Goal: Task Accomplishment & Management: Manage account settings

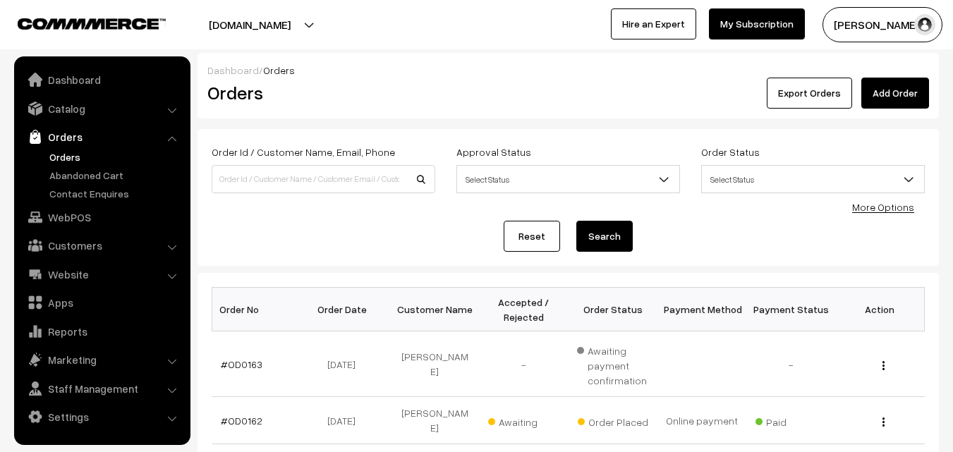
scroll to position [141, 0]
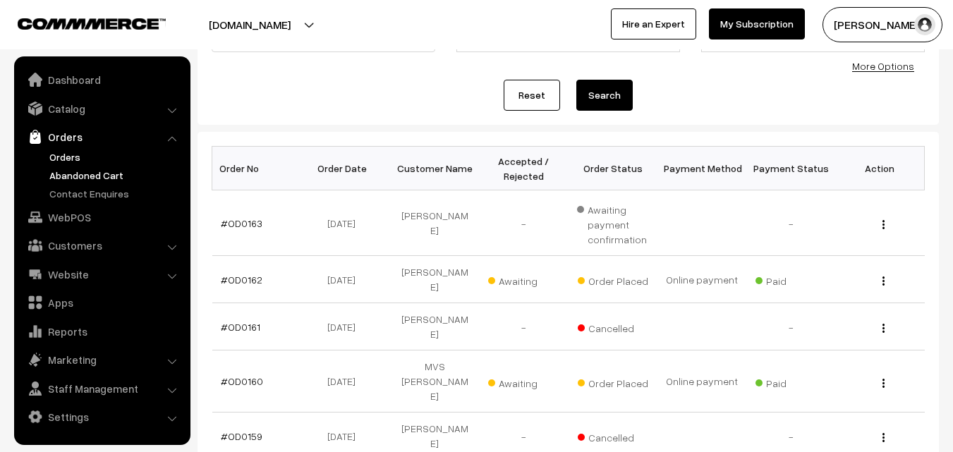
click at [90, 171] on link "Abandoned Cart" at bounding box center [116, 175] width 140 height 15
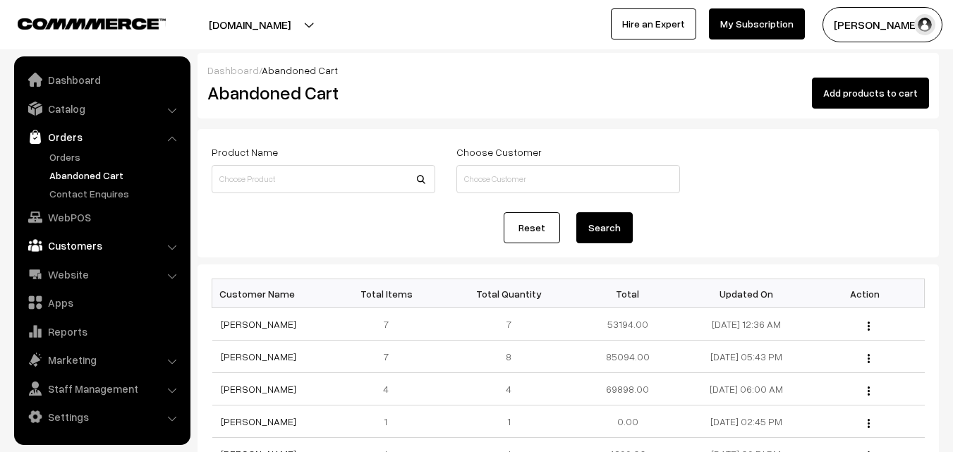
click at [87, 244] on link "Customers" at bounding box center [102, 245] width 168 height 25
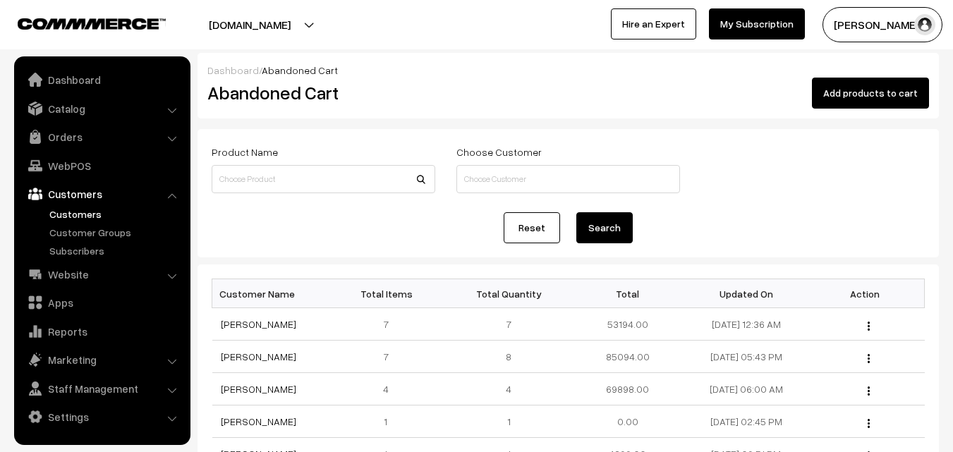
click at [73, 210] on link "Customers" at bounding box center [116, 214] width 140 height 15
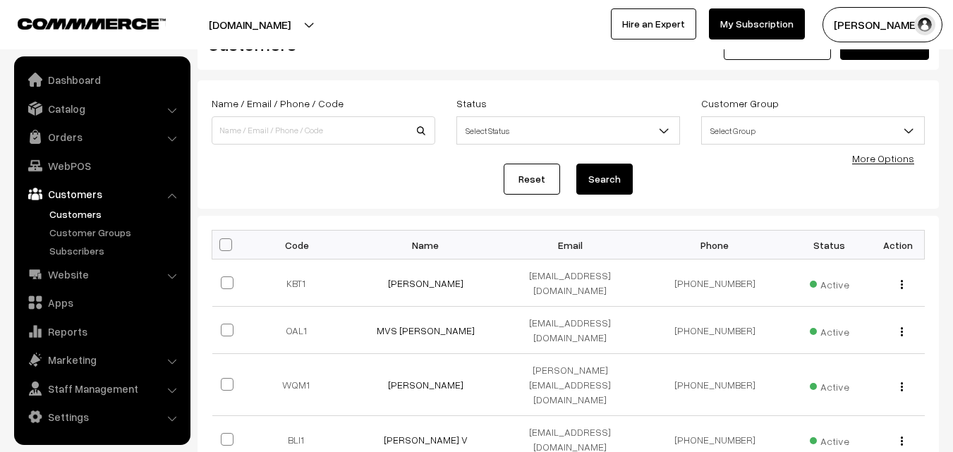
scroll to position [71, 0]
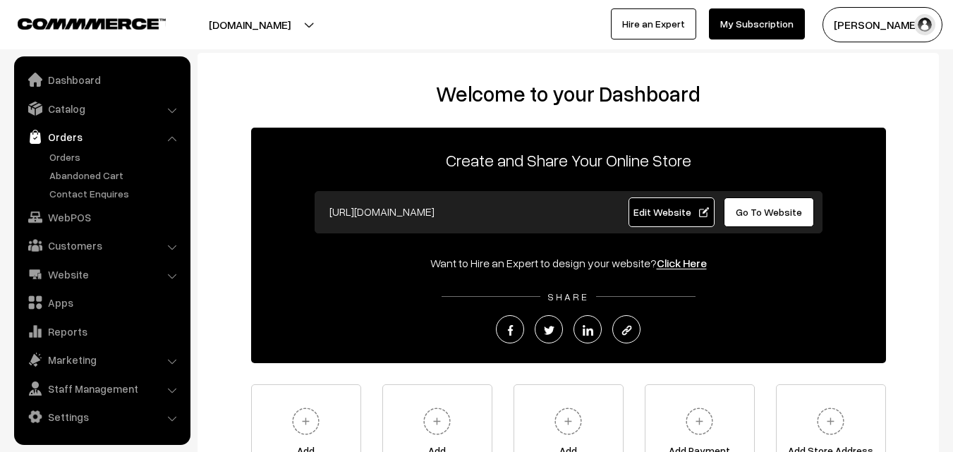
click at [68, 174] on link "Abandoned Cart" at bounding box center [116, 175] width 140 height 15
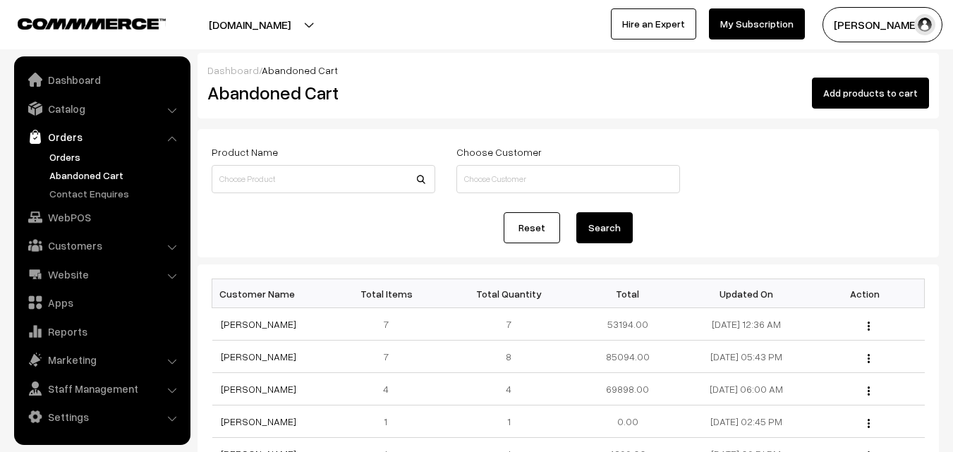
click at [67, 157] on link "Orders" at bounding box center [116, 157] width 140 height 15
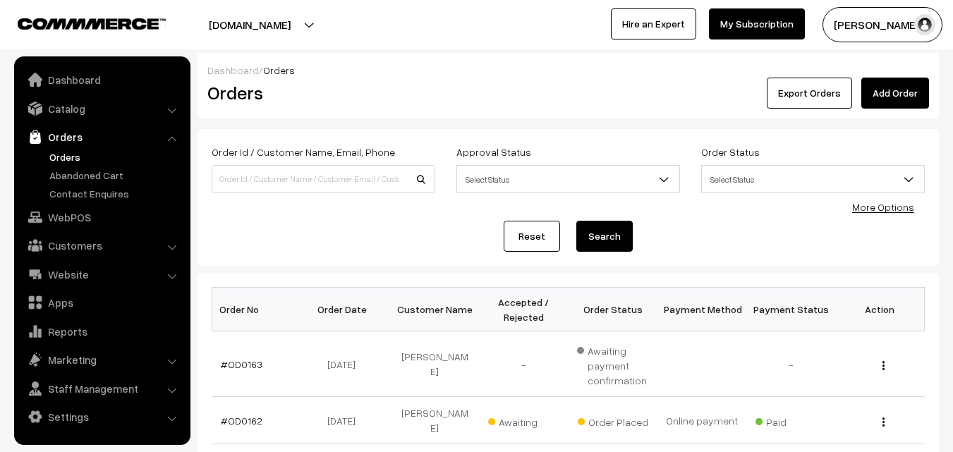
click at [887, 27] on button "Radha Krishna" at bounding box center [883, 24] width 120 height 35
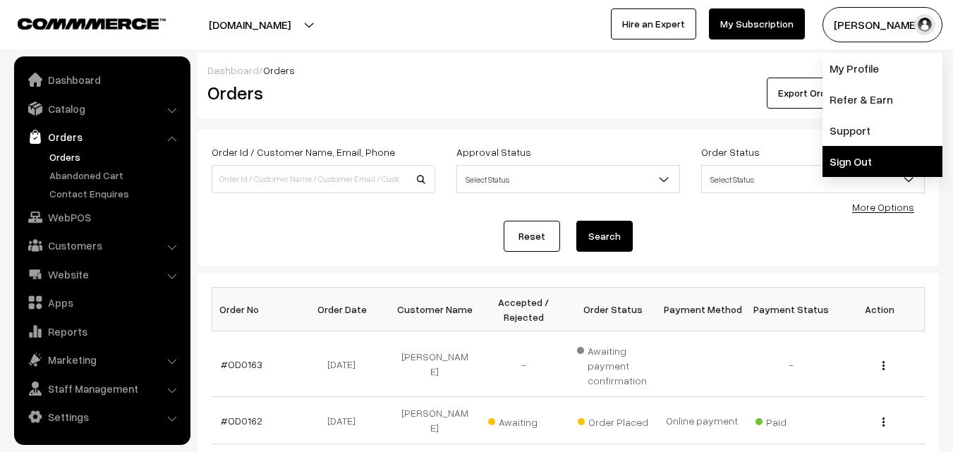
click at [862, 155] on link "Sign Out" at bounding box center [883, 161] width 120 height 31
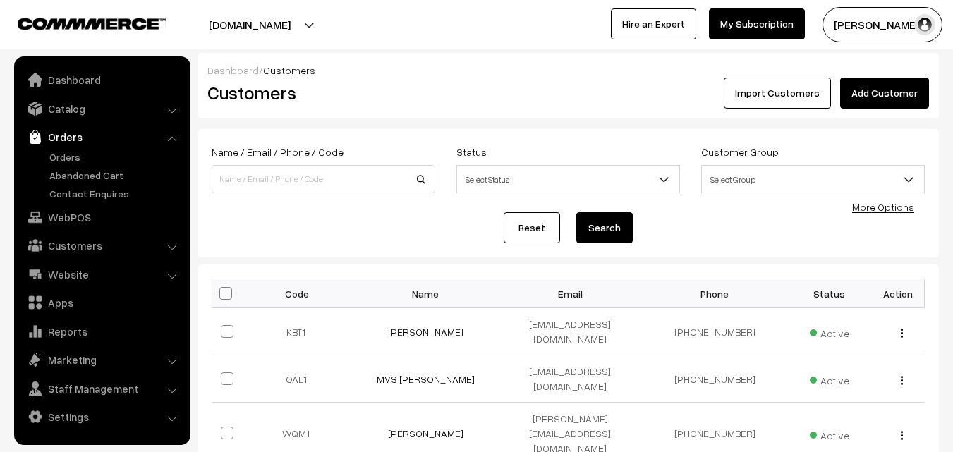
scroll to position [71, 0]
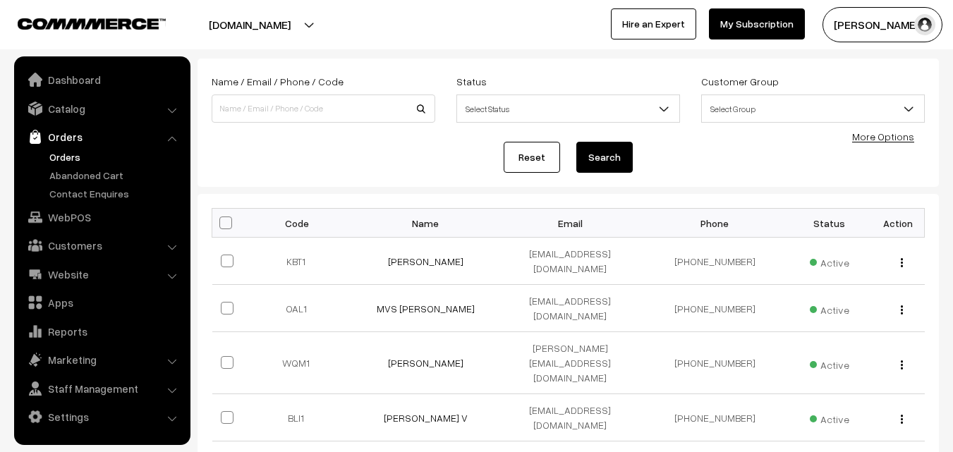
click at [69, 156] on link "Orders" at bounding box center [116, 157] width 140 height 15
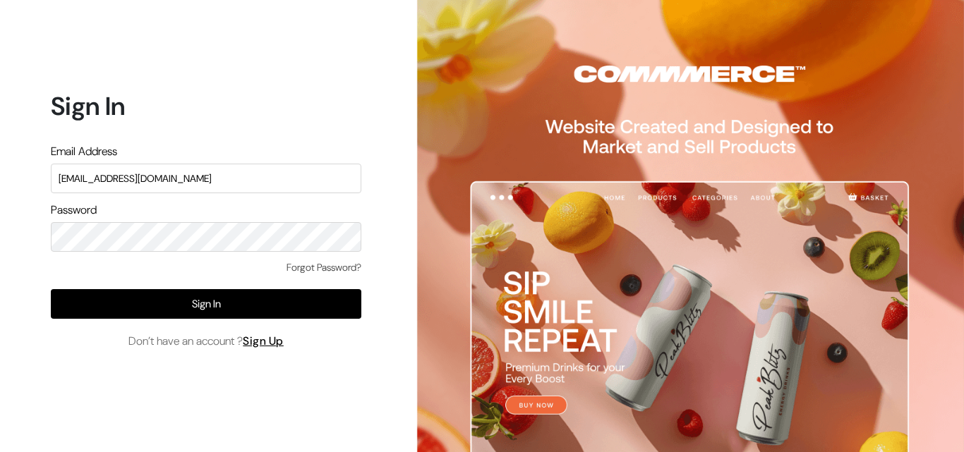
drag, startPoint x: 210, startPoint y: 179, endPoint x: 30, endPoint y: 205, distance: 182.5
click at [30, 205] on div "Sign In Email Address uppadasarees999@gmail.com Password Forgot Password? Sign …" at bounding box center [201, 226] width 402 height 452
type input "ksnaturals9@gmail.com"
click at [100, 239] on form "Sign In Email Address ksnaturals9@gmail.com Password Forgot Password? Sign In D…" at bounding box center [206, 220] width 310 height 258
drag, startPoint x: 79, startPoint y: 309, endPoint x: 49, endPoint y: 248, distance: 67.5
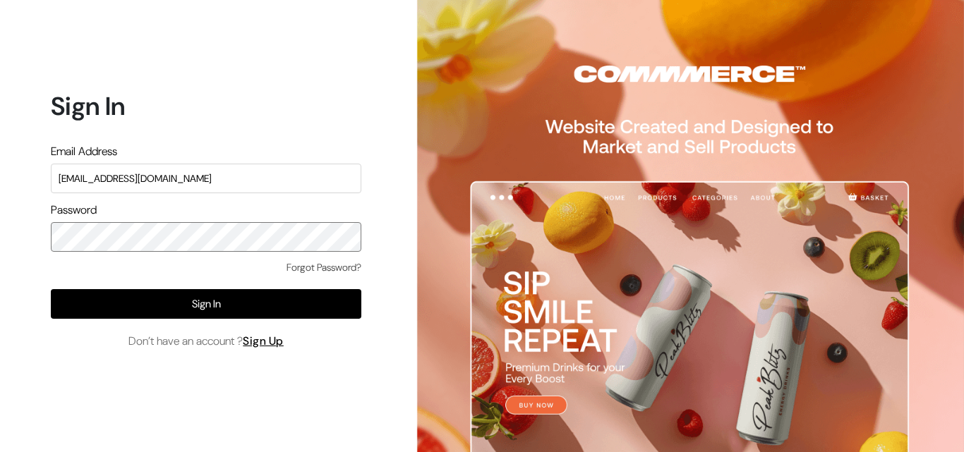
click at [49, 248] on div "Sign In Email Address ksnaturals9@gmail.com Password Forgot Password? Sign In D…" at bounding box center [201, 226] width 402 height 452
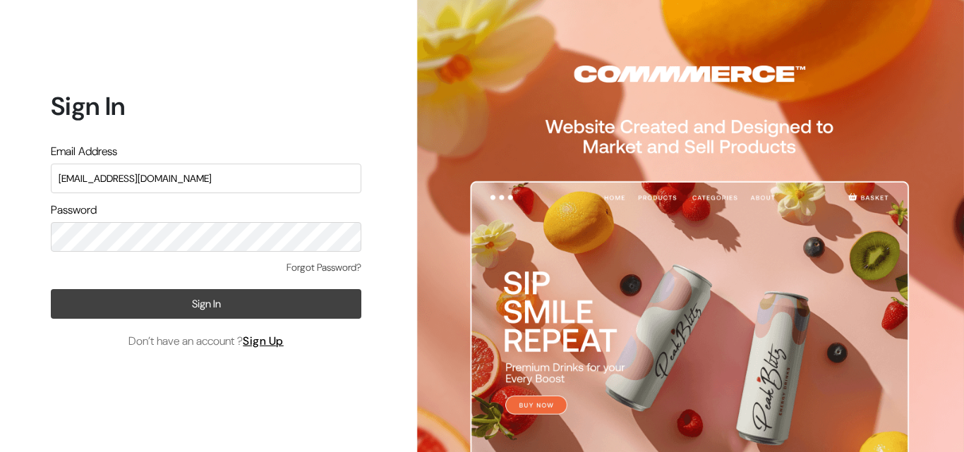
click at [90, 300] on button "Sign In" at bounding box center [206, 304] width 310 height 30
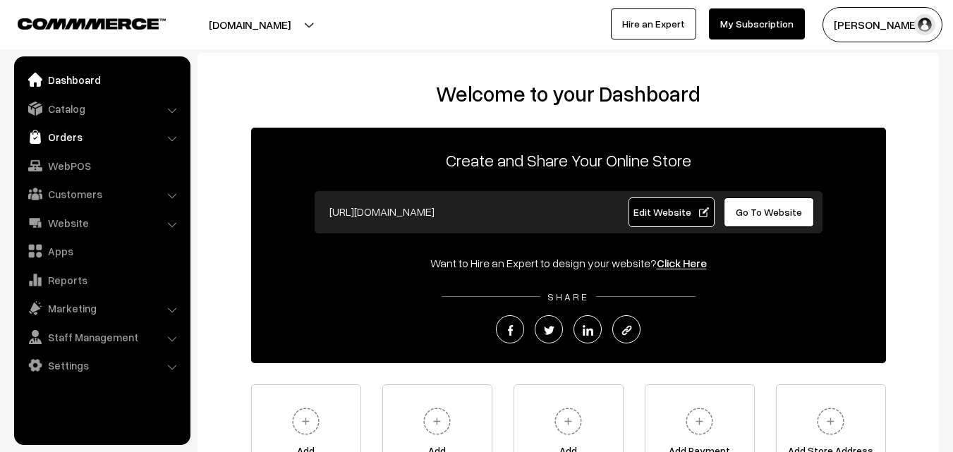
click at [66, 135] on link "Orders" at bounding box center [102, 136] width 168 height 25
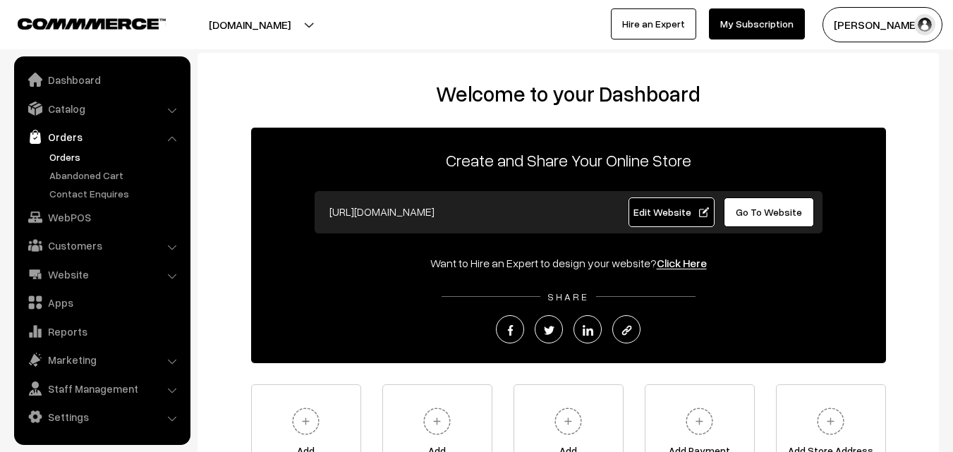
click at [66, 152] on link "Orders" at bounding box center [116, 157] width 140 height 15
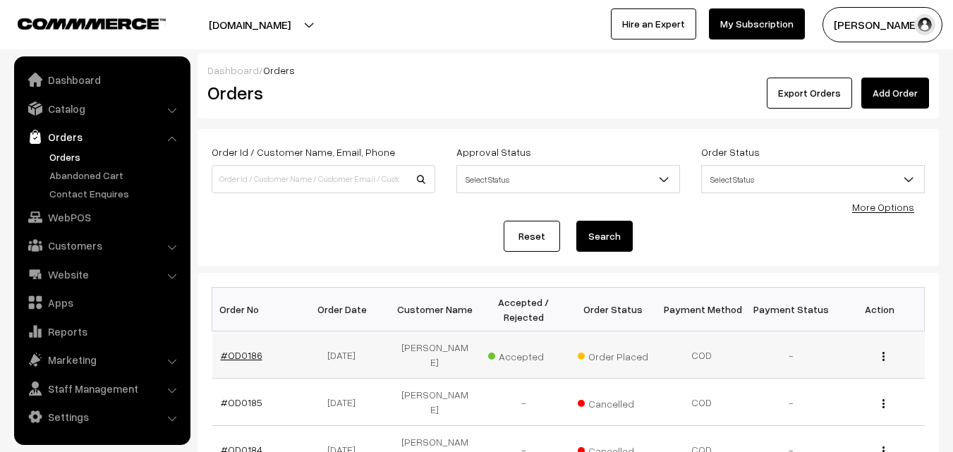
click at [229, 349] on link "#OD0186" at bounding box center [242, 355] width 42 height 12
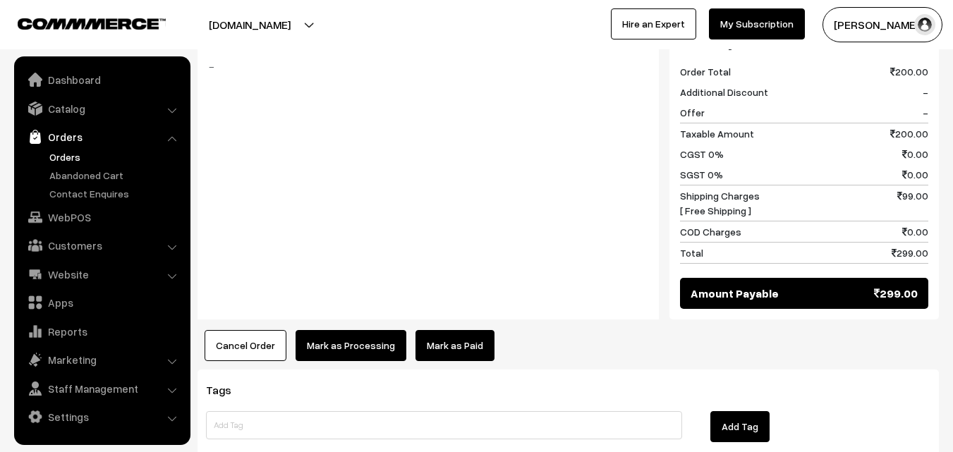
scroll to position [776, 0]
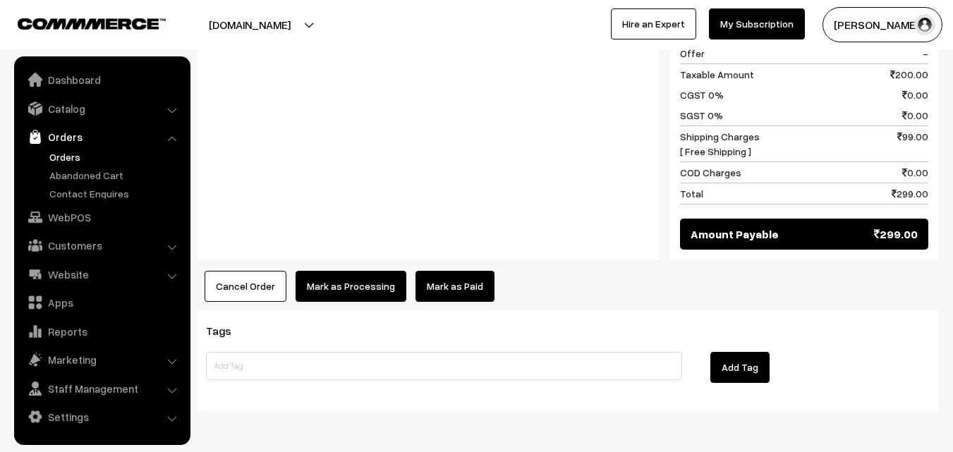
click at [241, 271] on button "Cancel Order" at bounding box center [246, 286] width 82 height 31
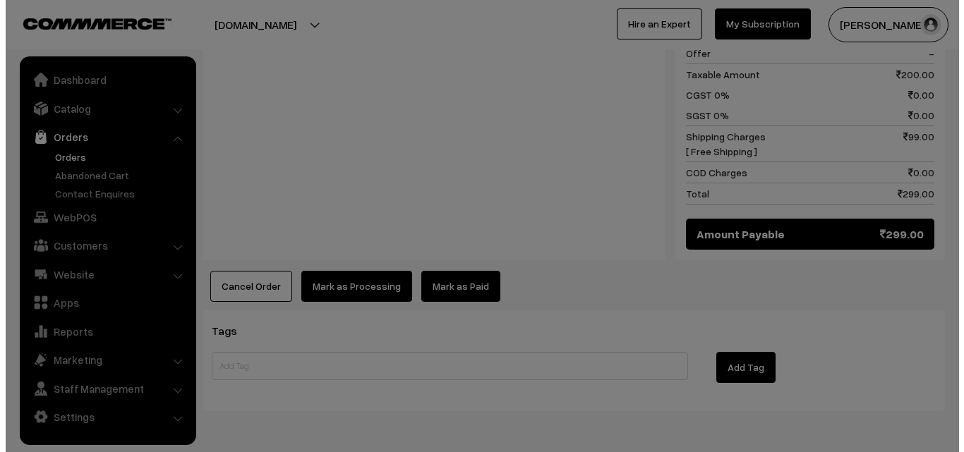
scroll to position [780, 0]
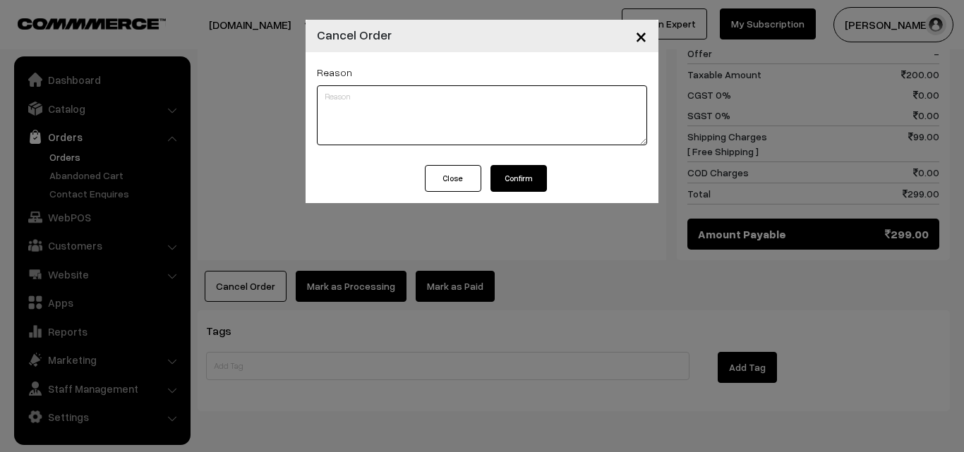
click at [373, 107] on textarea at bounding box center [482, 115] width 330 height 60
paste textarea "Dear Customer, We are really sorry, we have no shipping facility right now so y…"
type textarea "Dear Customer, We are really sorry, we have no shipping facility right now so y…"
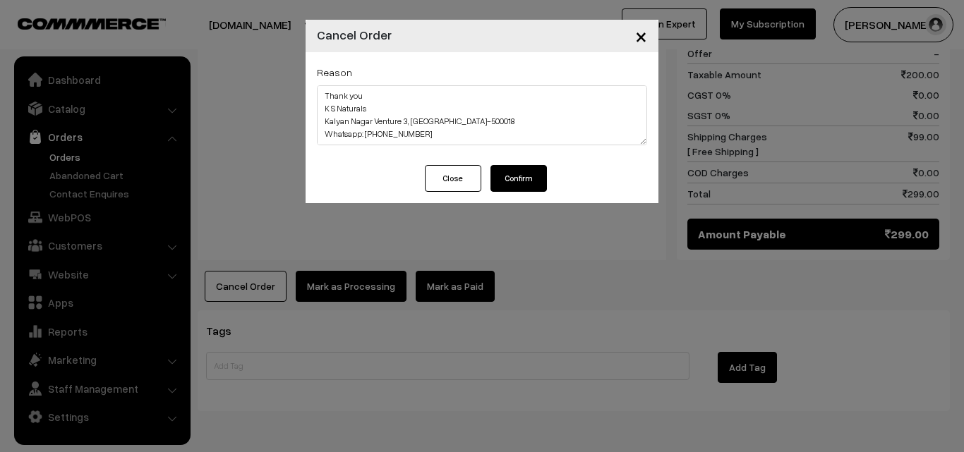
click at [512, 181] on button "Confirm" at bounding box center [518, 178] width 56 height 27
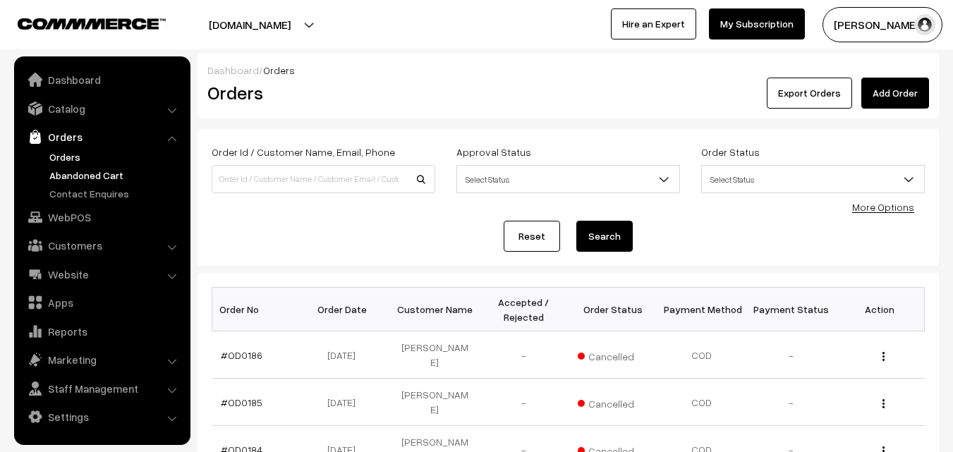
click at [93, 177] on link "Abandoned Cart" at bounding box center [116, 175] width 140 height 15
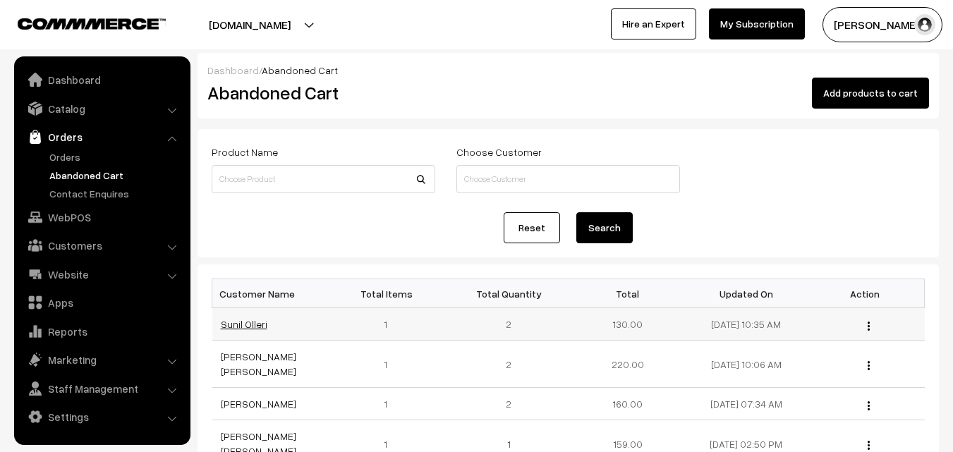
click at [242, 321] on link "Sunil Olleri" at bounding box center [244, 324] width 47 height 12
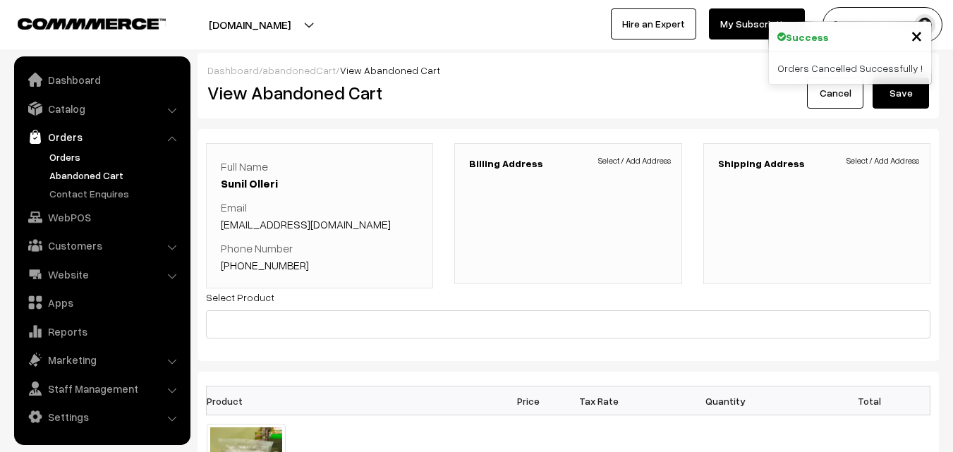
click at [80, 158] on link "Orders" at bounding box center [116, 157] width 140 height 15
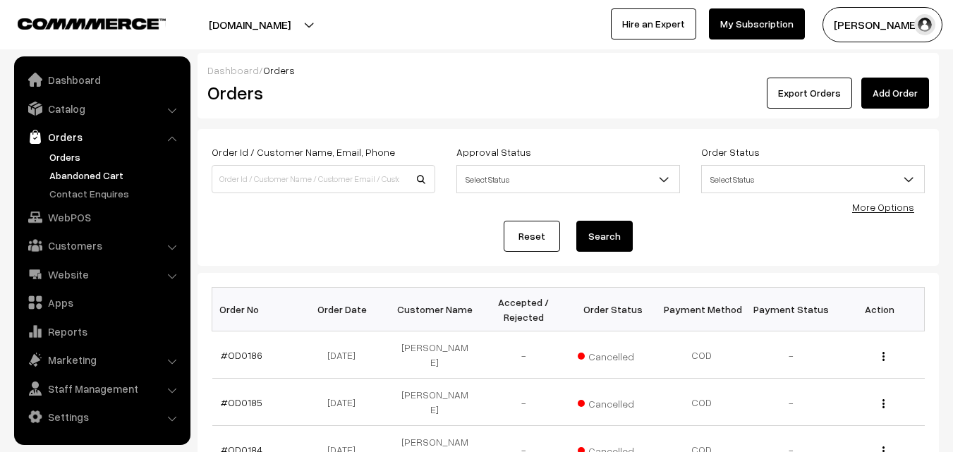
click at [94, 173] on link "Abandoned Cart" at bounding box center [116, 175] width 140 height 15
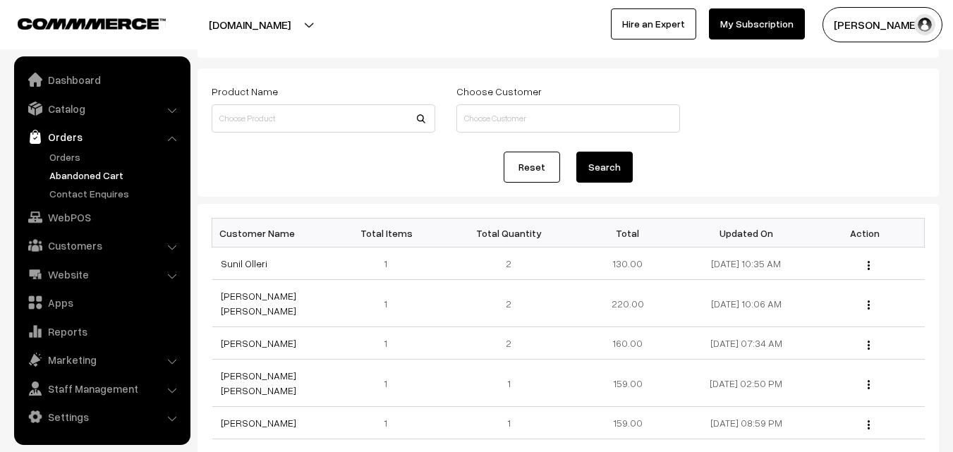
scroll to position [141, 0]
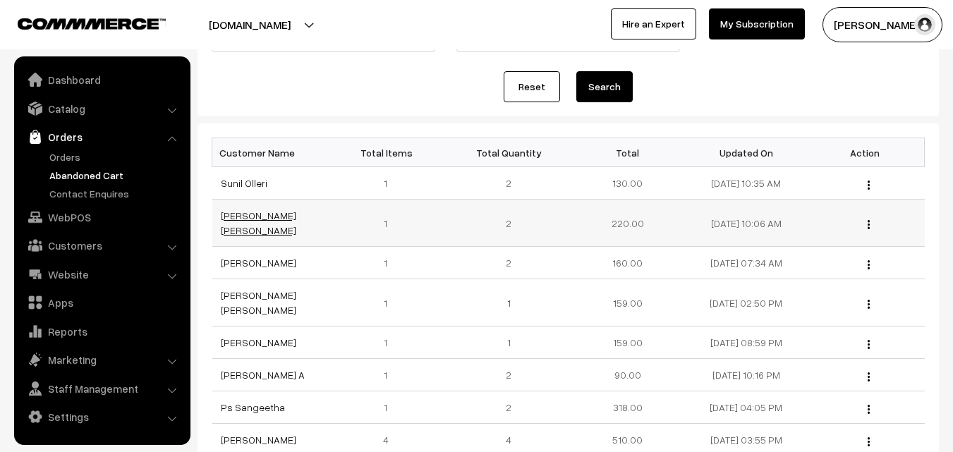
click at [261, 212] on link "Jasvant Singh Inda" at bounding box center [259, 223] width 76 height 27
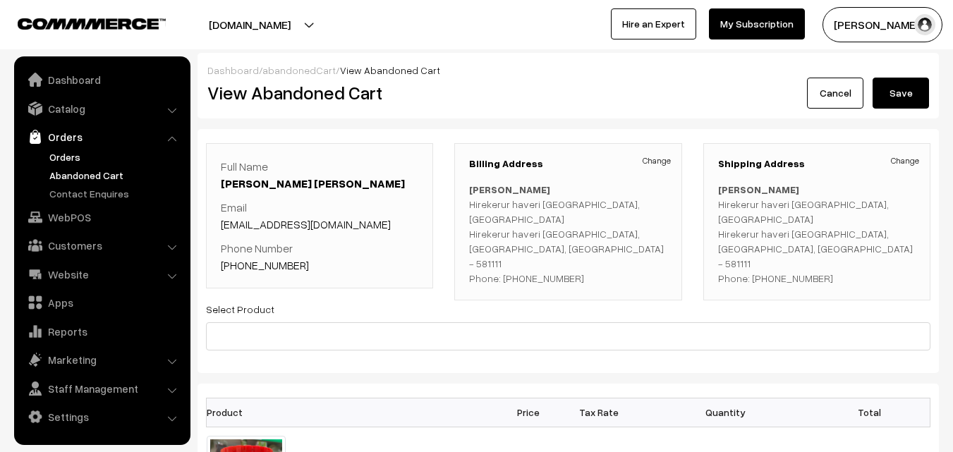
click at [64, 157] on link "Orders" at bounding box center [116, 157] width 140 height 15
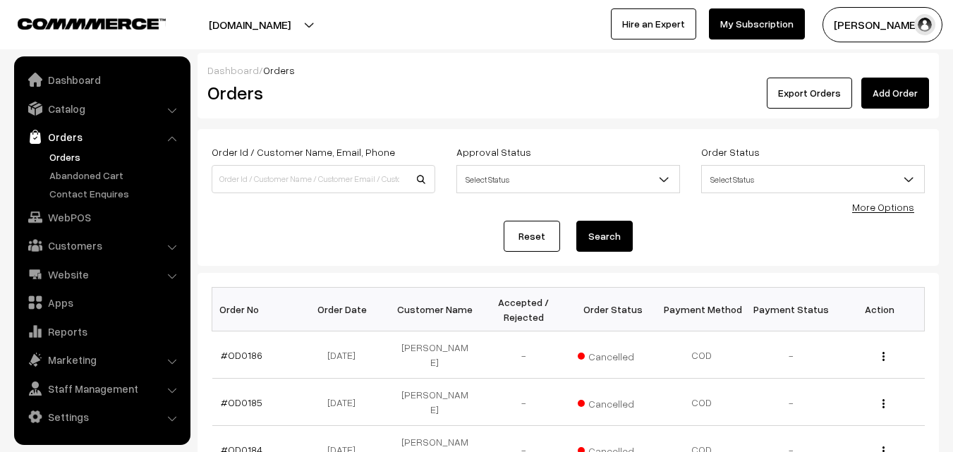
click at [885, 28] on button "[PERSON_NAME]" at bounding box center [883, 24] width 120 height 35
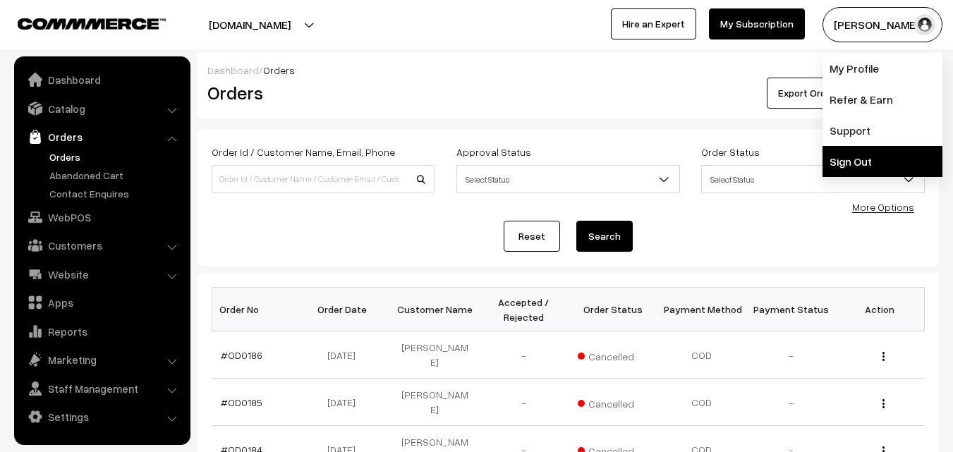
click at [864, 159] on link "Sign Out" at bounding box center [883, 161] width 120 height 31
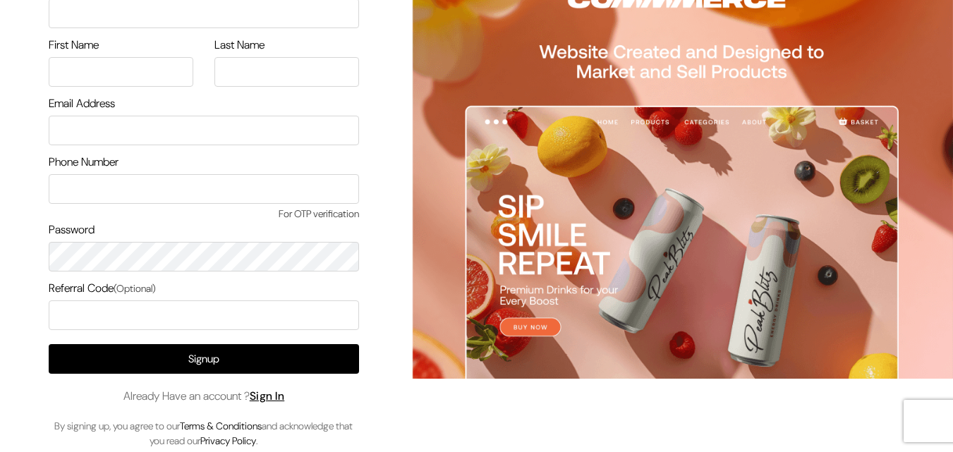
scroll to position [81, 0]
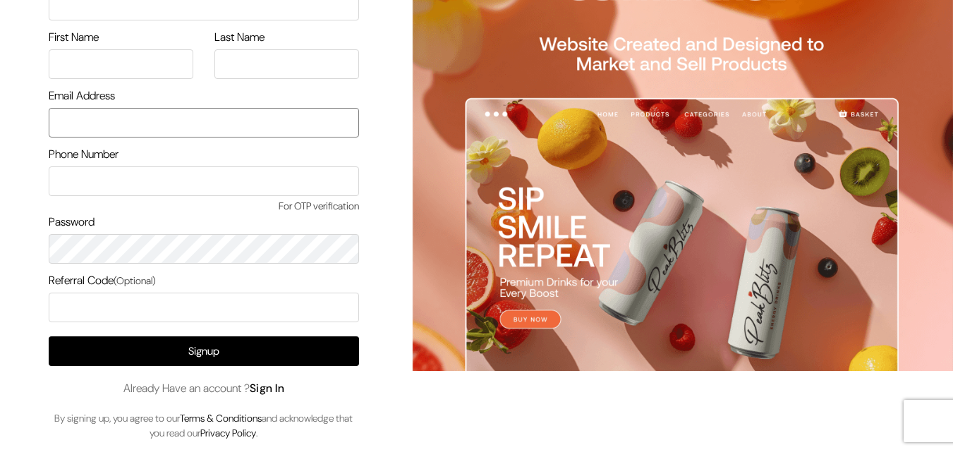
type input "[EMAIL_ADDRESS][DOMAIN_NAME]"
click at [282, 392] on link "Sign In" at bounding box center [267, 388] width 35 height 15
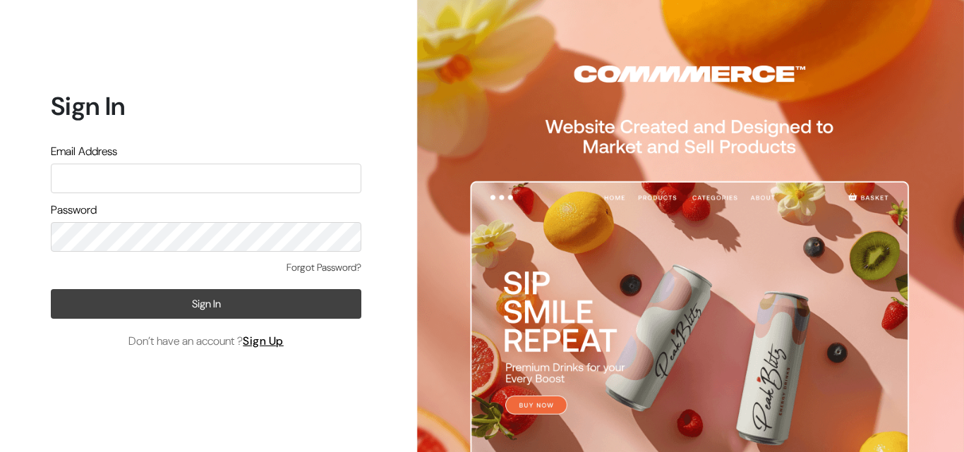
type input "uppadasarees999@gmail.com"
click at [207, 300] on button "Sign In" at bounding box center [206, 304] width 310 height 30
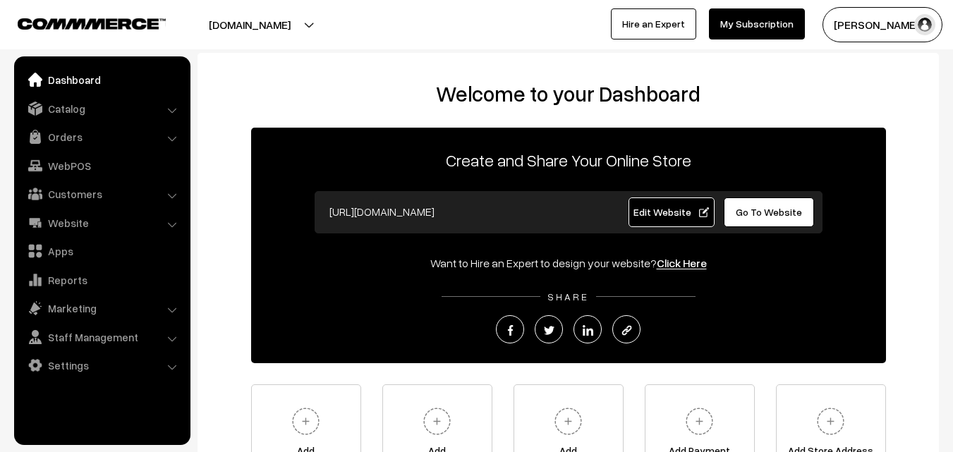
click at [59, 141] on link "Orders" at bounding box center [102, 136] width 168 height 25
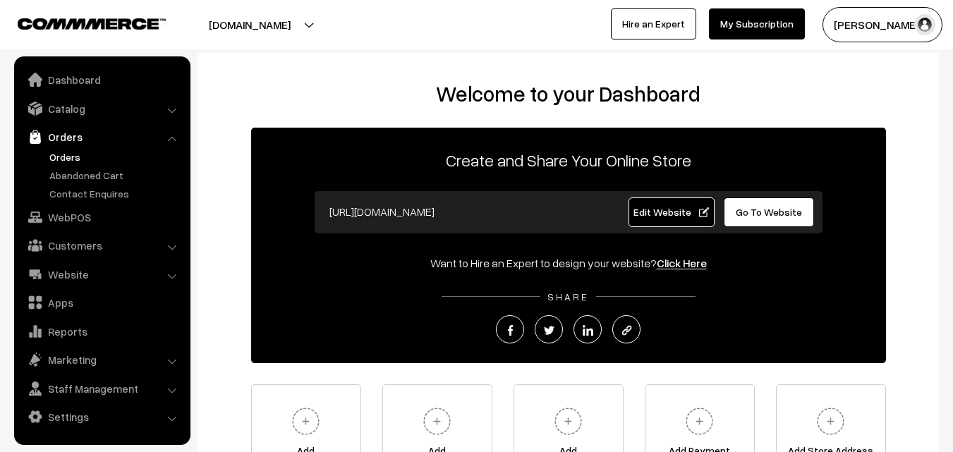
click at [66, 152] on link "Orders" at bounding box center [116, 157] width 140 height 15
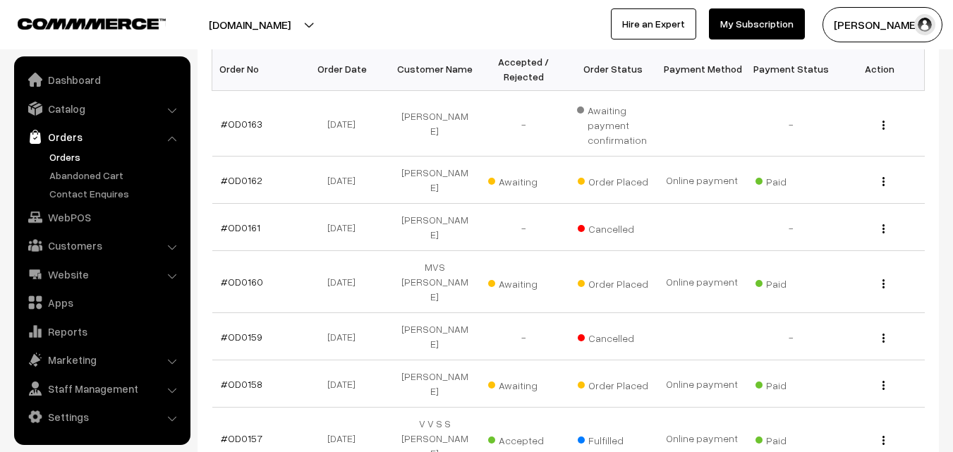
scroll to position [282, 0]
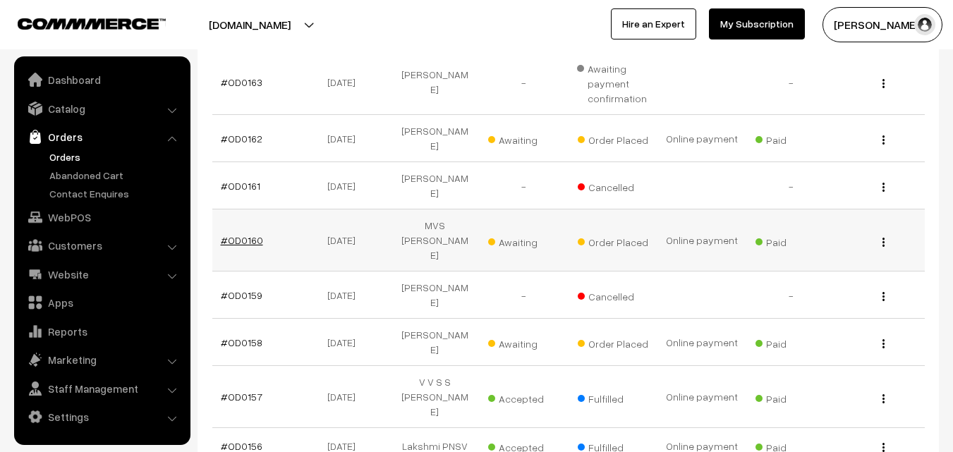
click at [229, 234] on link "#OD0160" at bounding box center [242, 240] width 42 height 12
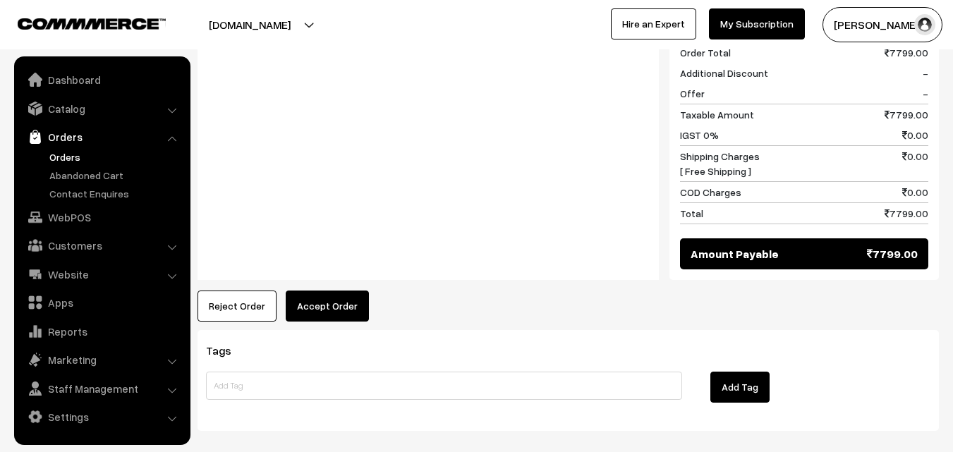
scroll to position [701, 0]
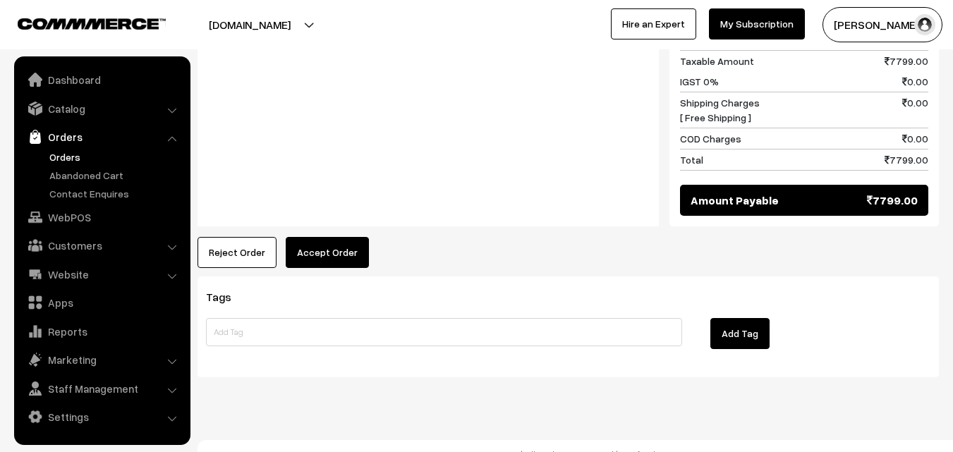
click at [303, 237] on button "Accept Order" at bounding box center [327, 252] width 83 height 31
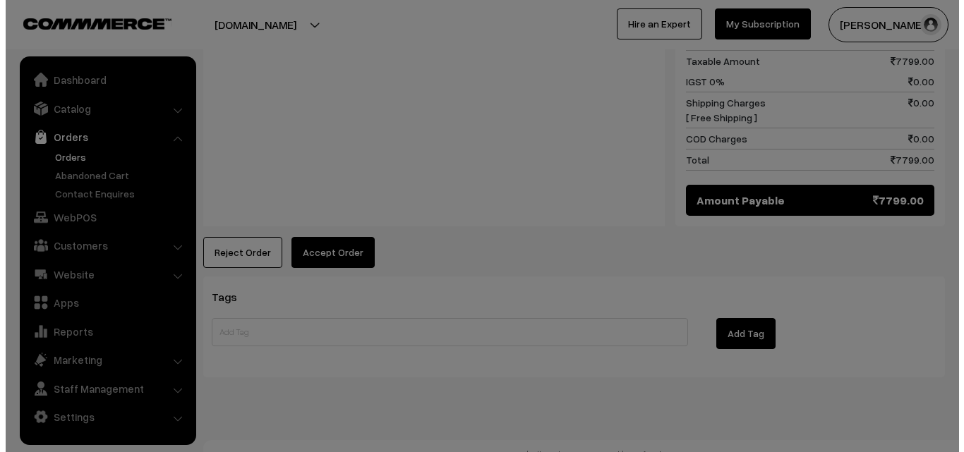
scroll to position [703, 0]
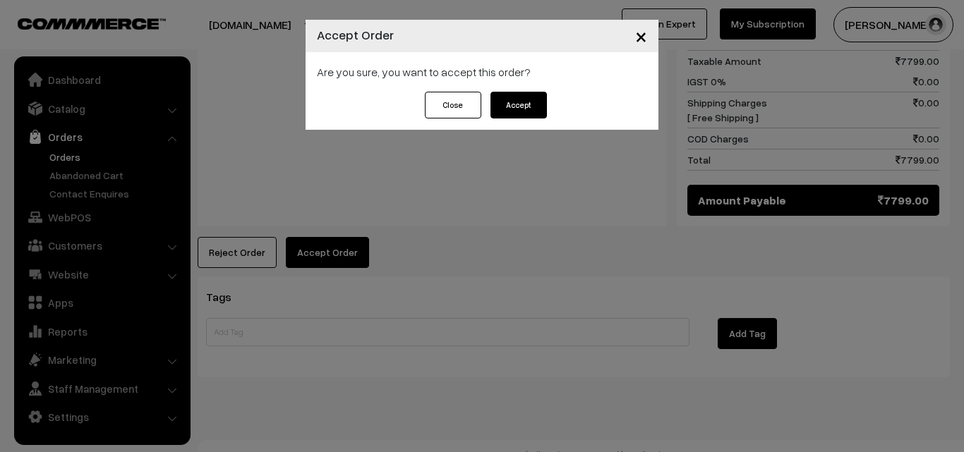
click at [526, 107] on button "Accept" at bounding box center [518, 105] width 56 height 27
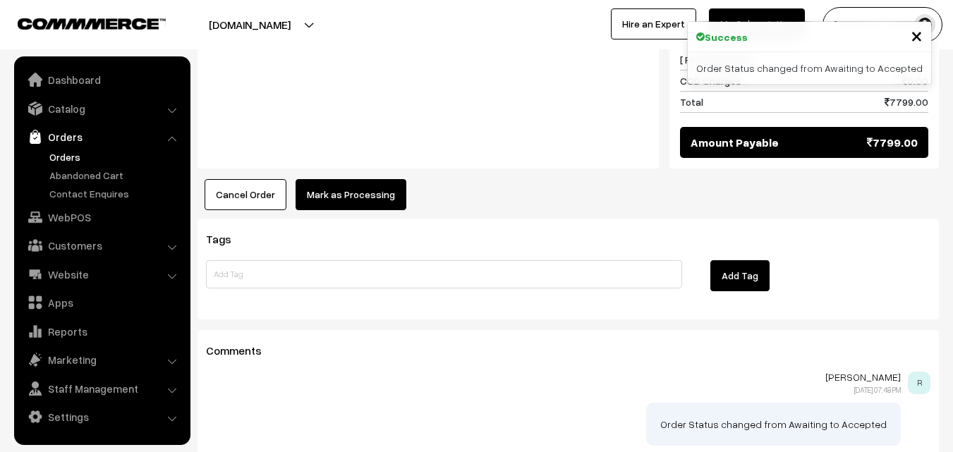
scroll to position [706, 0]
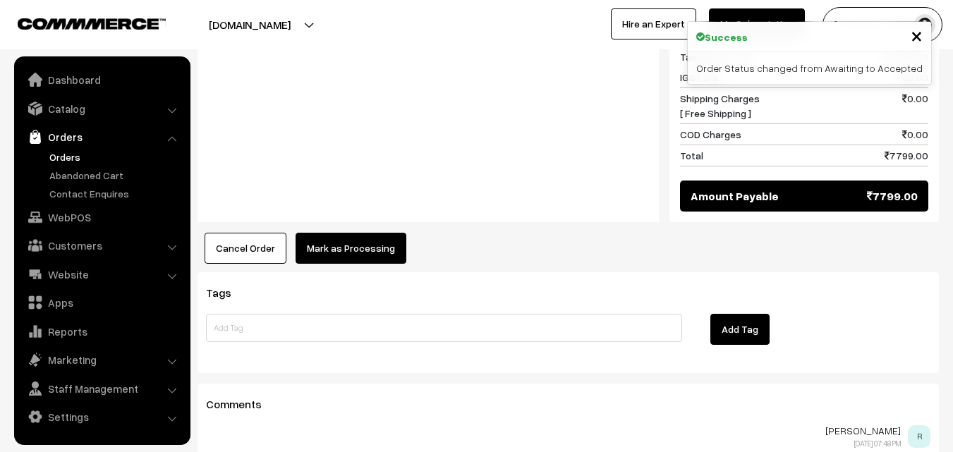
click at [365, 233] on button "Mark as Processing" at bounding box center [351, 248] width 111 height 31
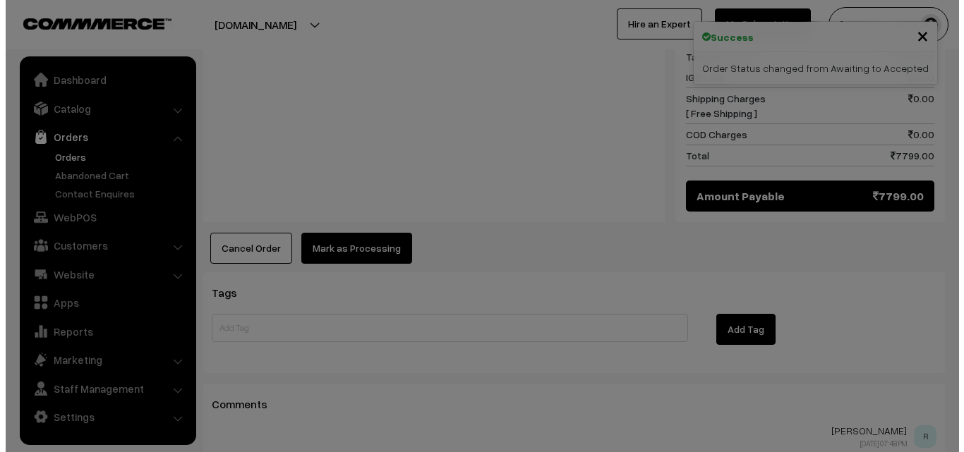
scroll to position [707, 0]
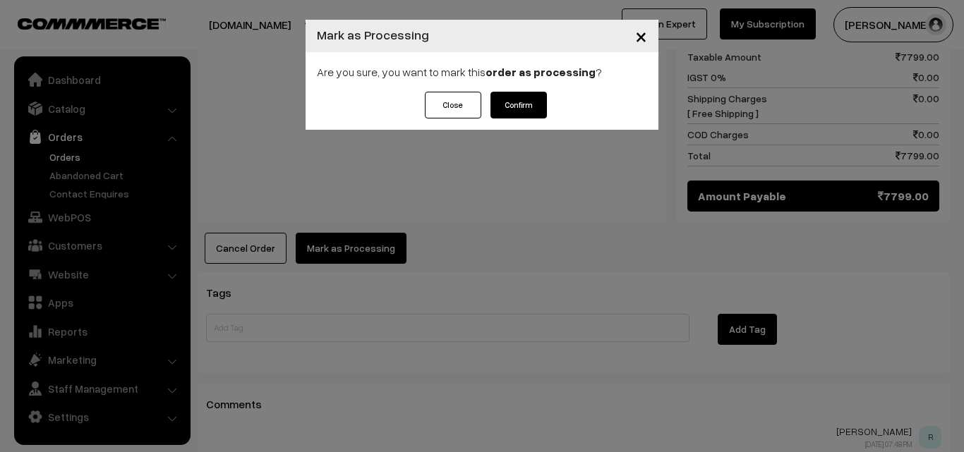
click at [526, 100] on button "Confirm" at bounding box center [518, 105] width 56 height 27
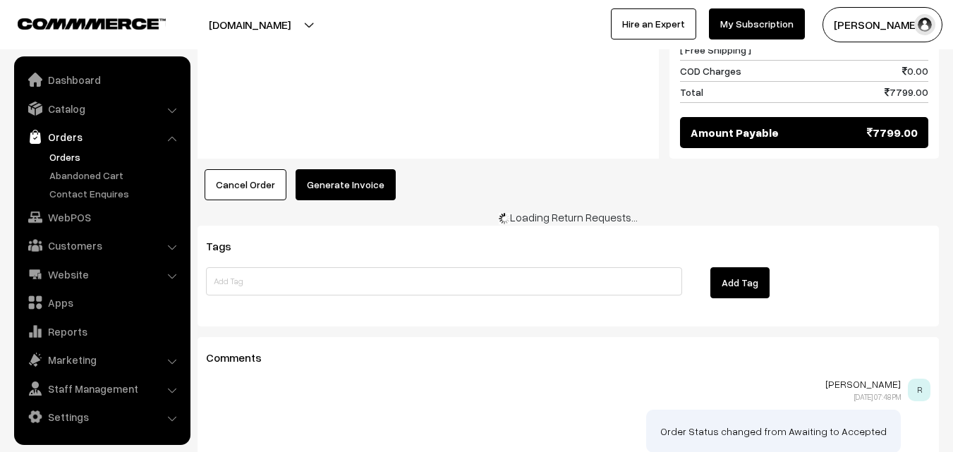
scroll to position [776, 0]
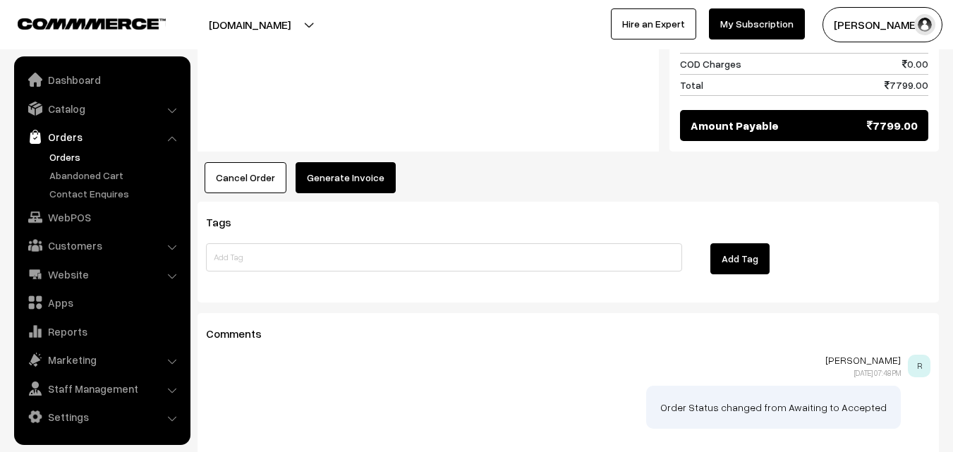
click at [362, 162] on button "Generate Invoice" at bounding box center [346, 177] width 100 height 31
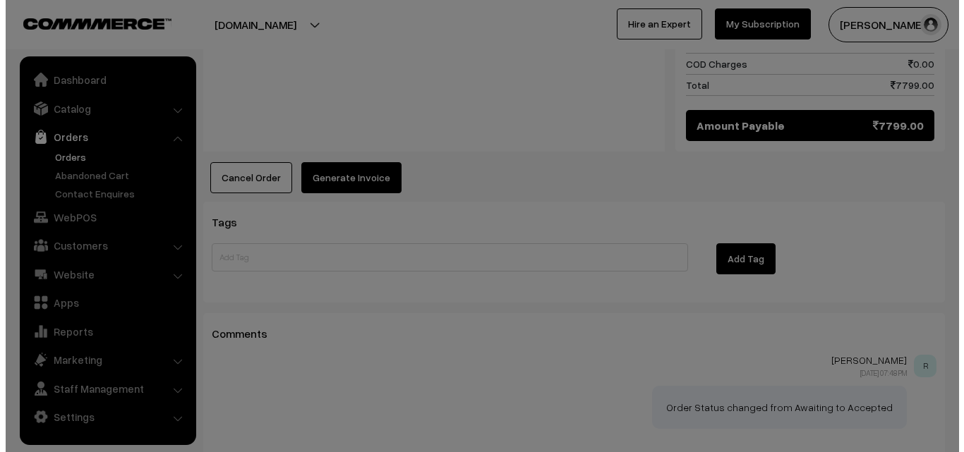
scroll to position [778, 0]
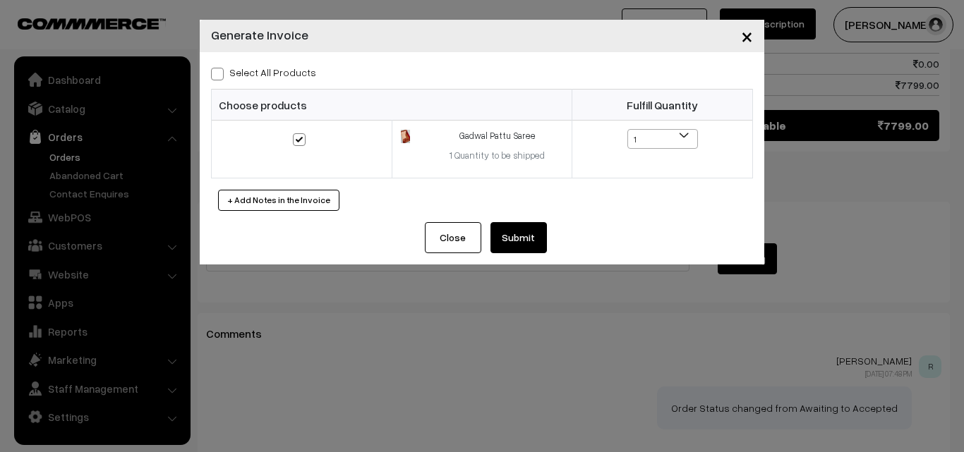
click at [537, 237] on button "Submit" at bounding box center [518, 237] width 56 height 31
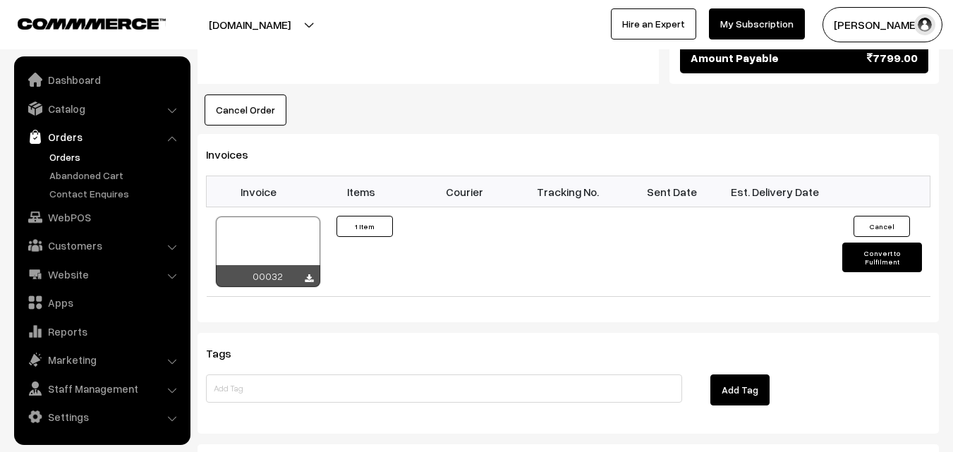
scroll to position [847, 0]
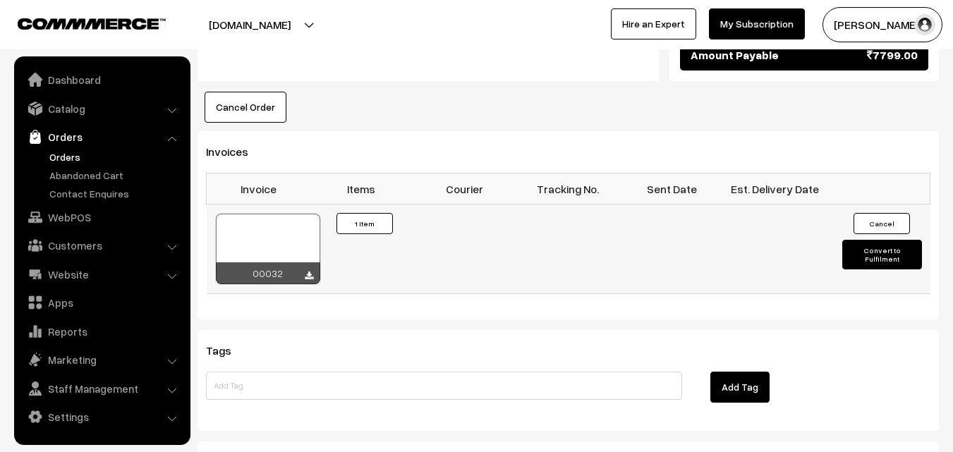
click at [883, 240] on button "Convert to Fulfilment" at bounding box center [883, 255] width 80 height 30
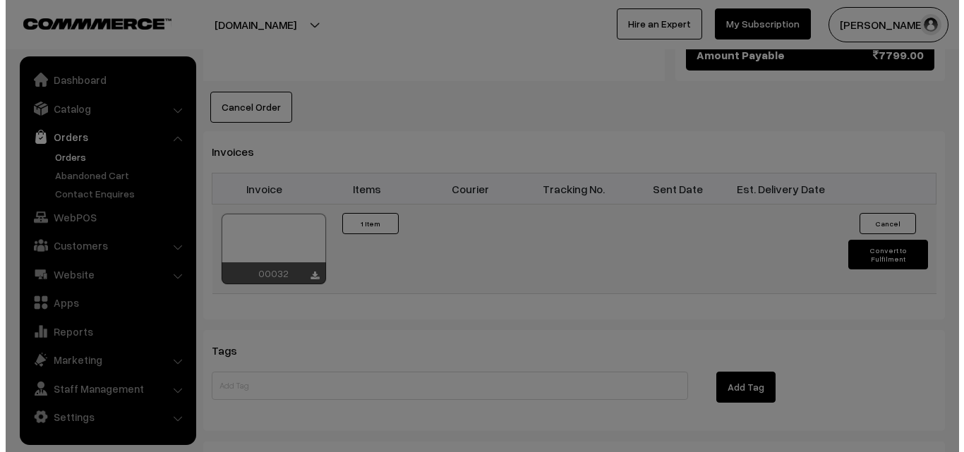
scroll to position [848, 0]
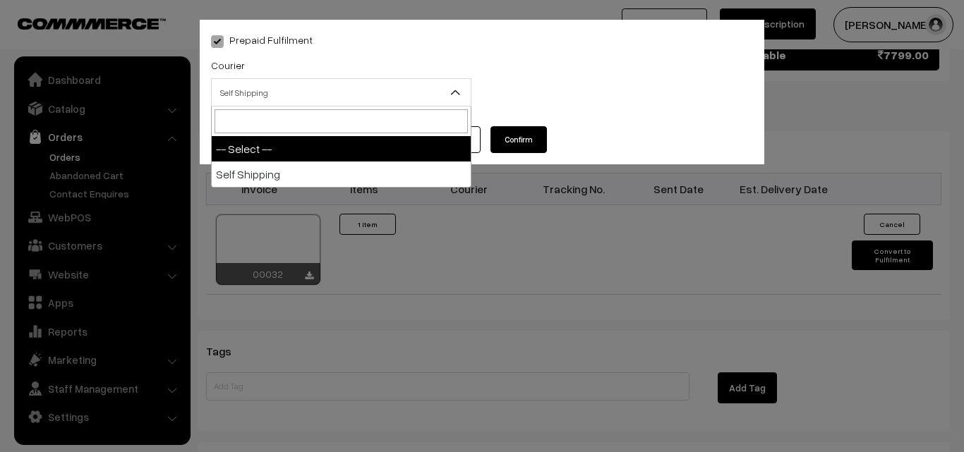
click at [434, 87] on span "Self Shipping" at bounding box center [341, 92] width 259 height 25
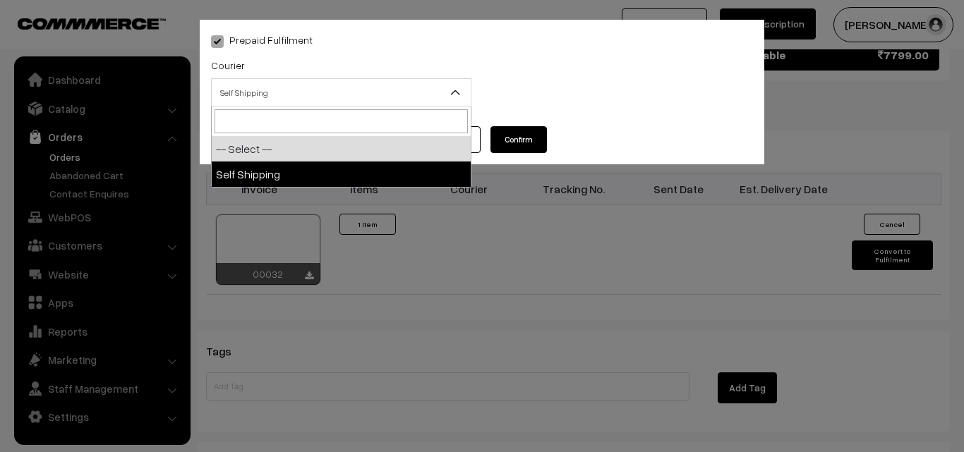
select select "1"
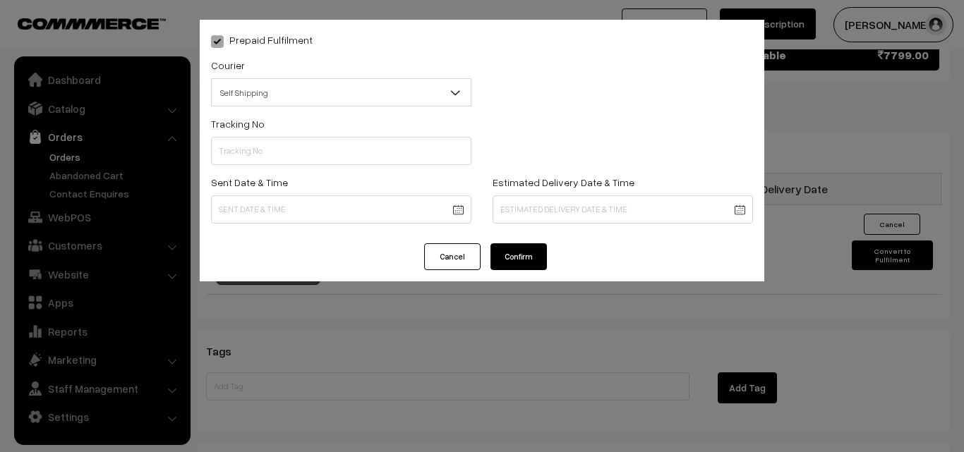
click at [516, 249] on button "Confirm" at bounding box center [518, 256] width 56 height 27
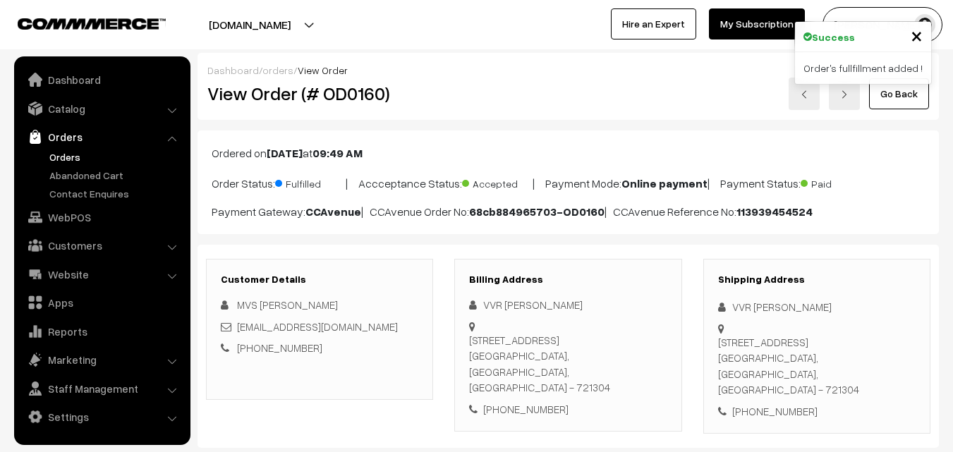
scroll to position [847, 0]
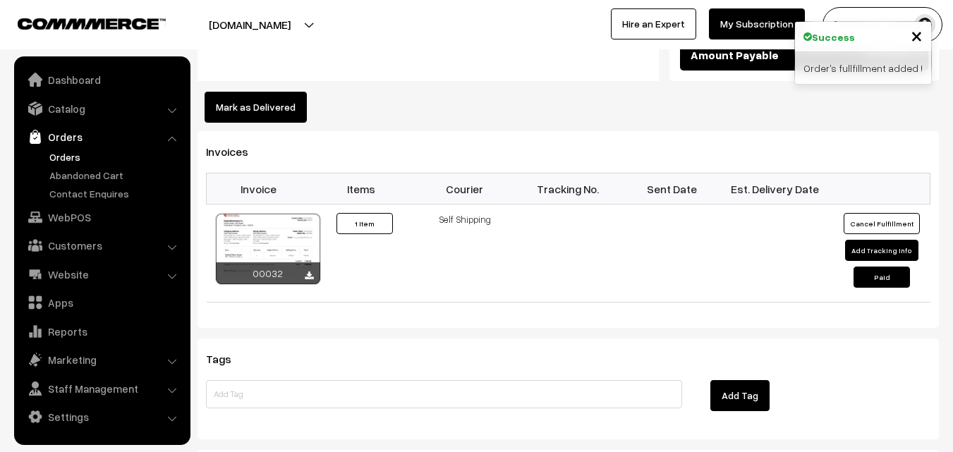
click at [76, 154] on link "Orders" at bounding box center [116, 157] width 140 height 15
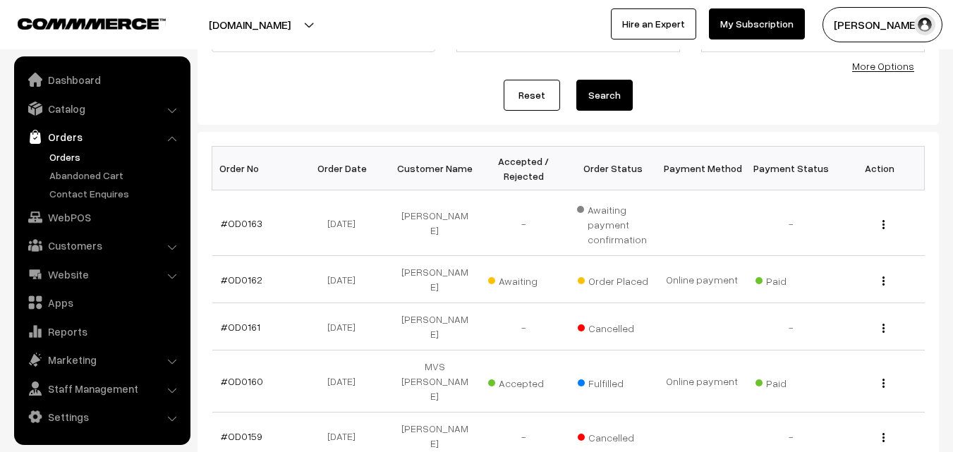
scroll to position [212, 0]
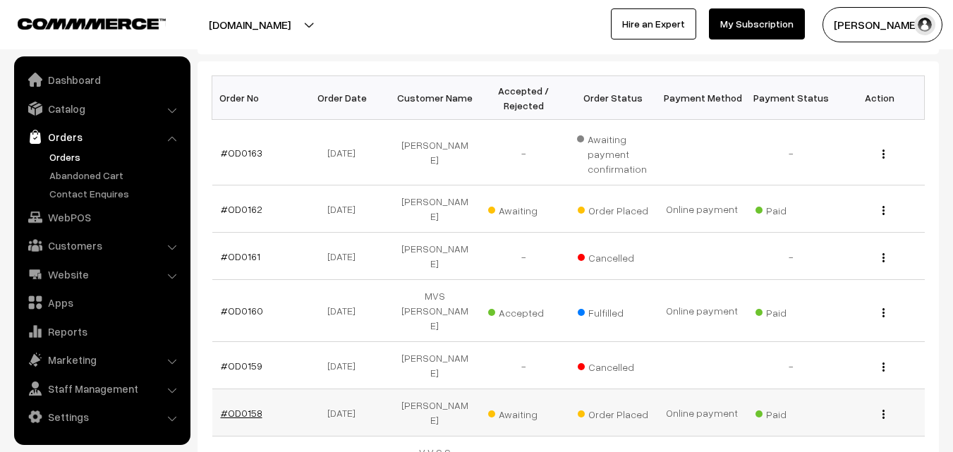
click at [237, 407] on link "#OD0158" at bounding box center [242, 413] width 42 height 12
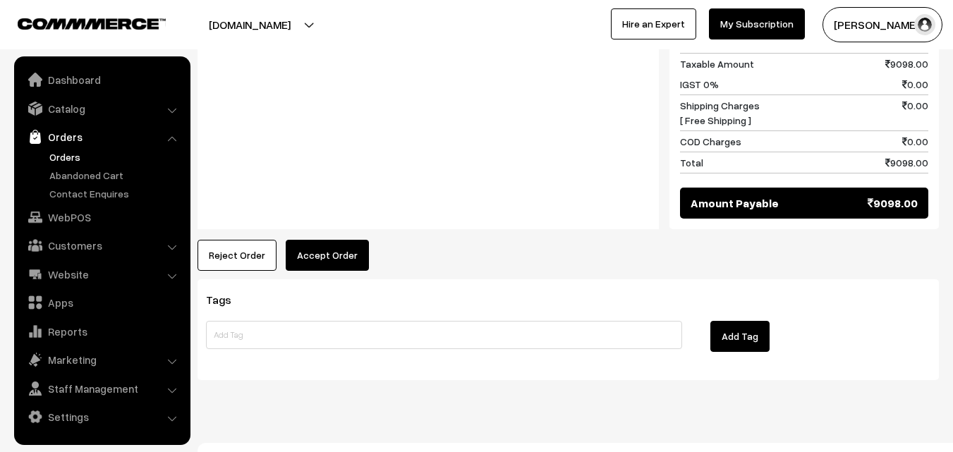
scroll to position [776, 0]
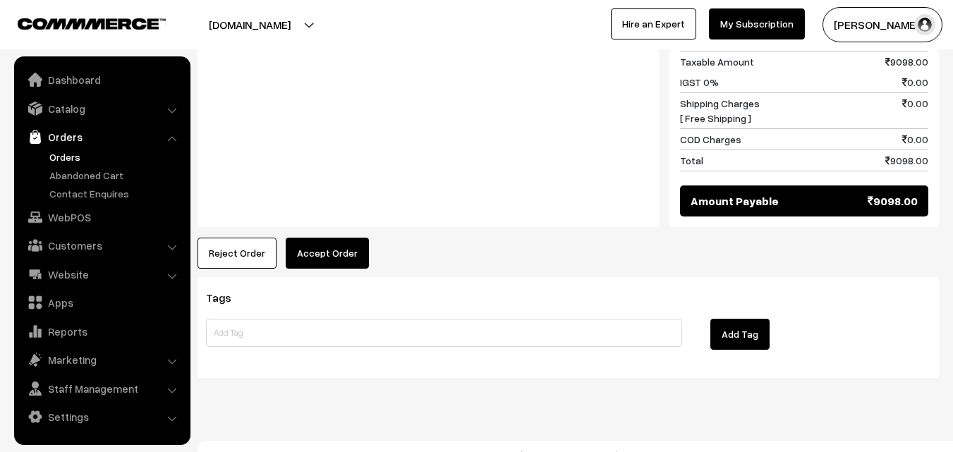
click at [333, 269] on button "Accept Order" at bounding box center [327, 253] width 83 height 31
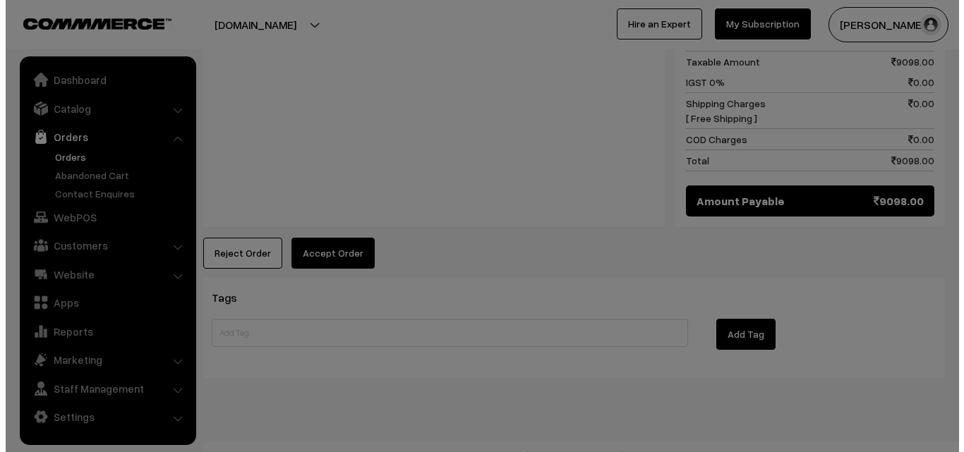
scroll to position [779, 0]
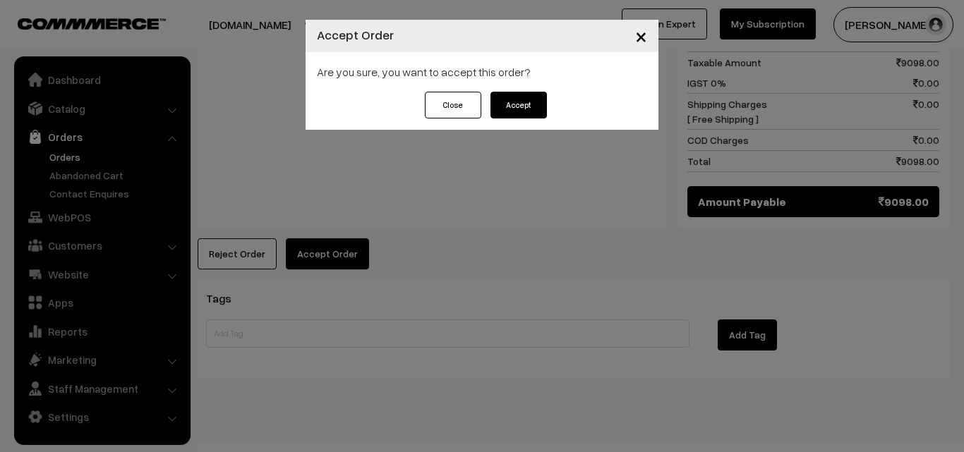
click at [514, 102] on button "Accept" at bounding box center [518, 105] width 56 height 27
